Goal: Task Accomplishment & Management: Complete application form

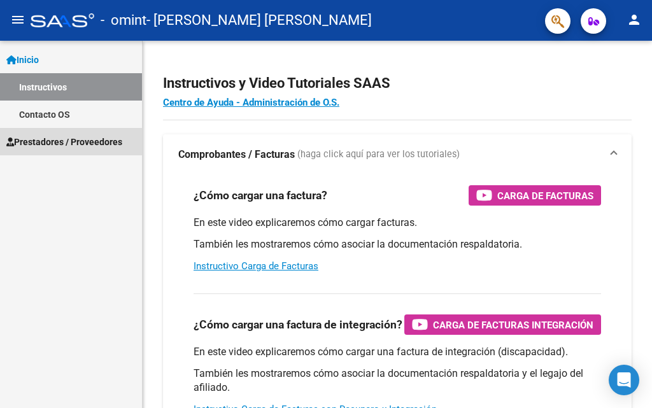
click at [66, 139] on span "Prestadores / Proveedores" at bounding box center [64, 142] width 116 height 14
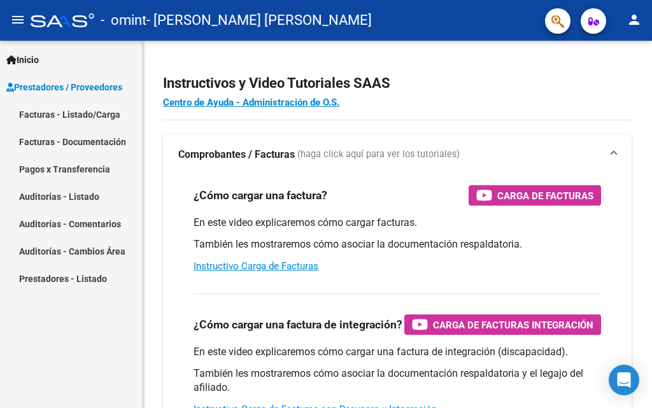
click at [83, 141] on link "Facturas - Documentación" at bounding box center [71, 141] width 142 height 27
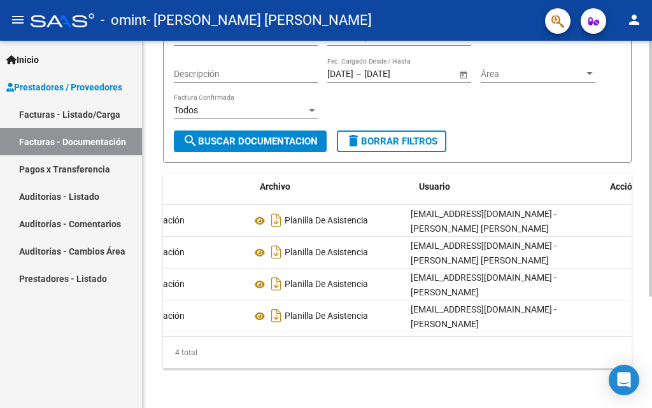
scroll to position [0, 205]
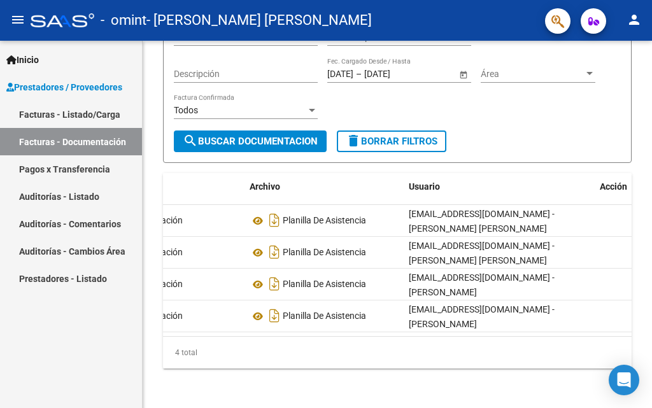
click at [86, 168] on link "Pagos x Transferencia" at bounding box center [71, 168] width 142 height 27
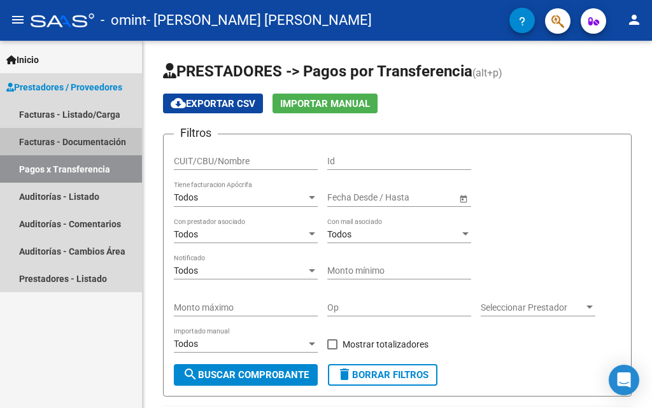
click at [82, 136] on link "Facturas - Documentación" at bounding box center [71, 141] width 142 height 27
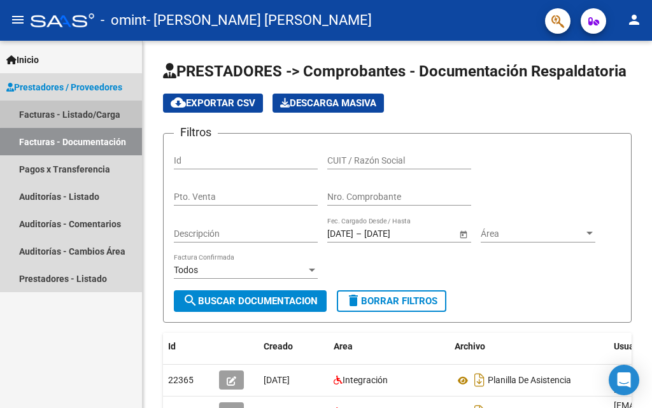
click at [80, 110] on link "Facturas - Listado/Carga" at bounding box center [71, 114] width 142 height 27
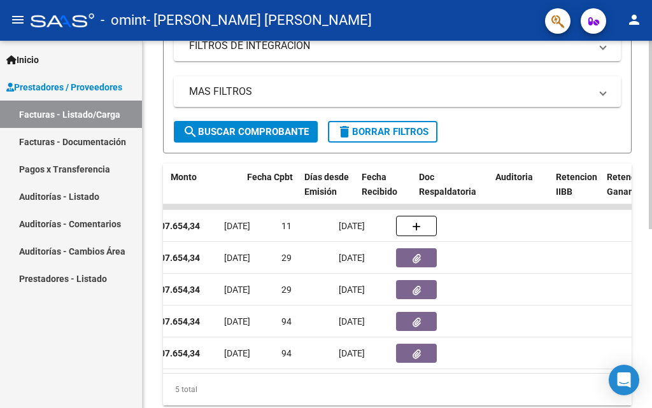
scroll to position [0, 579]
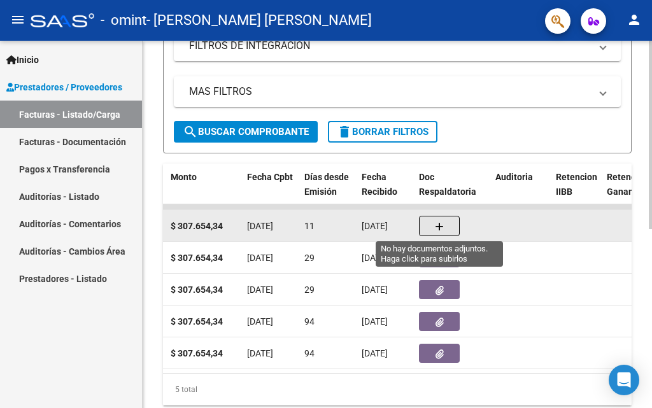
click at [439, 226] on icon "button" at bounding box center [439, 227] width 9 height 10
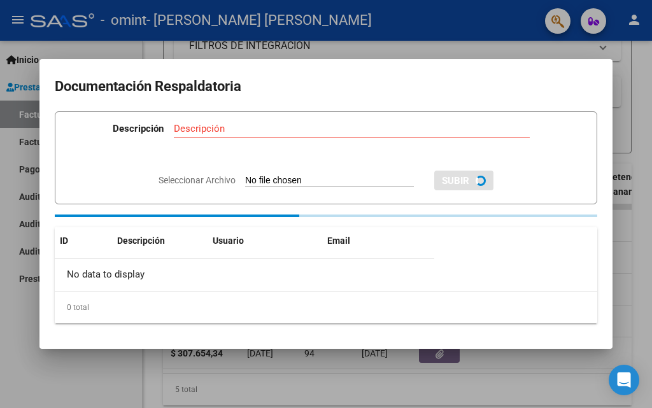
click at [212, 178] on span "Seleccionar Archivo" at bounding box center [197, 180] width 77 height 10
click at [245, 178] on input "Seleccionar Archivo" at bounding box center [329, 181] width 169 height 12
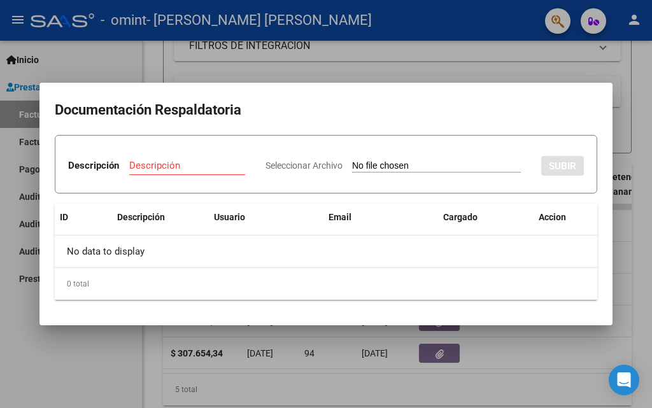
type input "C:\fakepath\Documento escaneado 87.pdf"
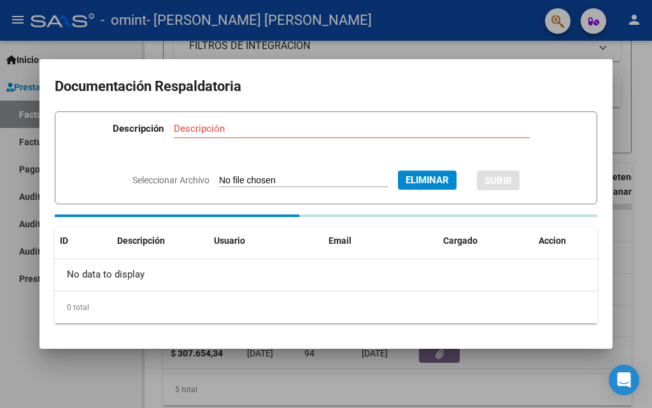
click at [200, 129] on input "Descripción" at bounding box center [352, 128] width 356 height 11
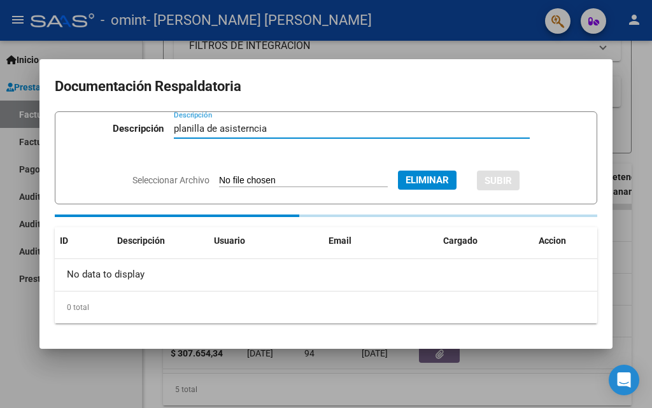
type input "planilla de asisterncia"
drag, startPoint x: 235, startPoint y: 356, endPoint x: 275, endPoint y: 329, distance: 47.7
click at [237, 356] on div at bounding box center [326, 204] width 652 height 408
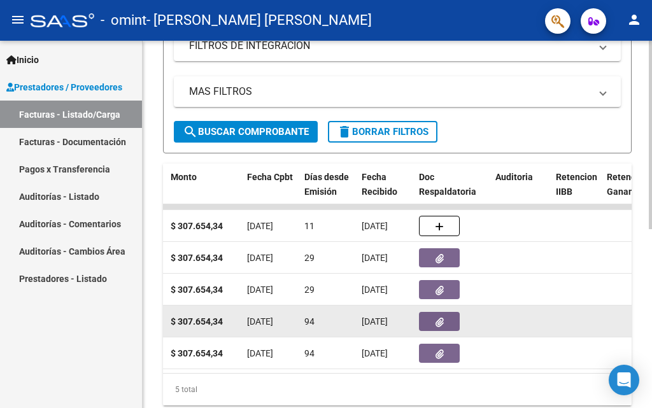
click at [273, 320] on span "[DATE]" at bounding box center [260, 322] width 26 height 10
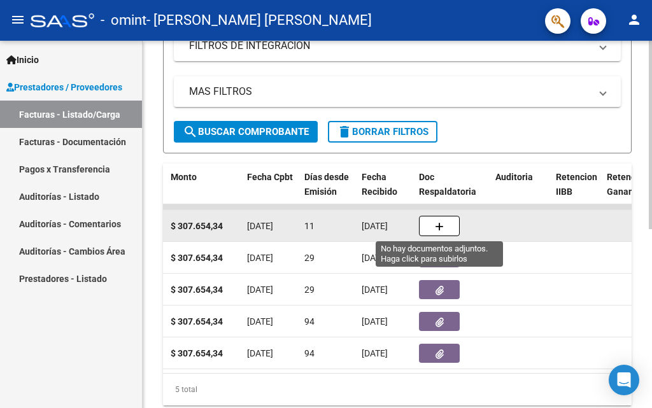
click at [446, 225] on button "button" at bounding box center [439, 226] width 41 height 20
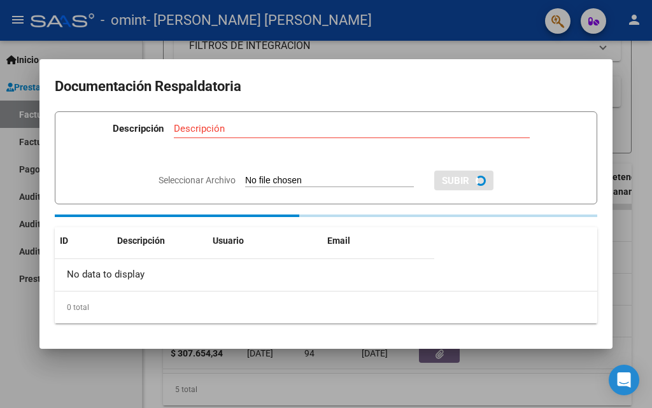
click at [205, 178] on span "Seleccionar Archivo" at bounding box center [197, 180] width 77 height 10
click at [245, 178] on input "Seleccionar Archivo" at bounding box center [329, 181] width 169 height 12
type input "C:\fakepath\Documento escaneado 87.pdf"
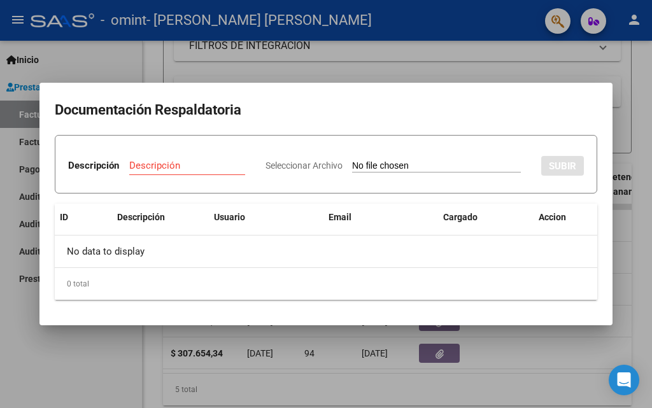
click at [266, 171] on span "Seleccionar Archivo" at bounding box center [304, 166] width 77 height 10
click at [352, 173] on input "Seleccionar Archivo" at bounding box center [436, 167] width 169 height 12
type input "C:\fakepath\Documento escaneado 87.pdf"
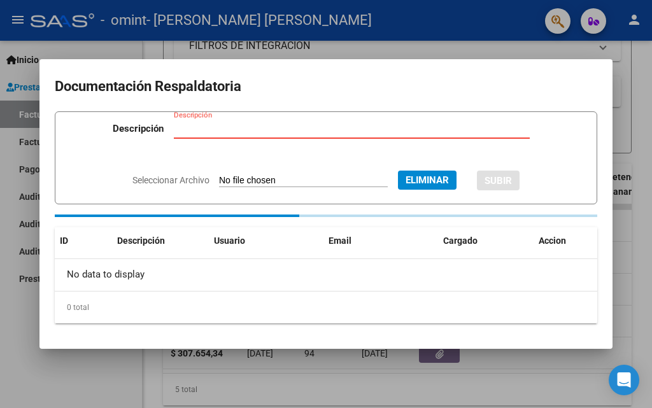
click at [220, 127] on input "Descripción" at bounding box center [352, 128] width 356 height 11
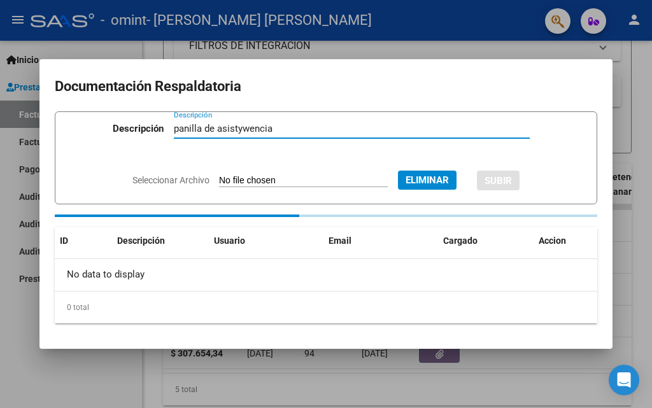
click at [252, 127] on input "panilla de asistywencia" at bounding box center [352, 128] width 356 height 11
click at [251, 127] on input "panilla de asistywencia" at bounding box center [352, 128] width 356 height 11
type input "panilla de asistencia"
